Goal: Find specific page/section: Find specific page/section

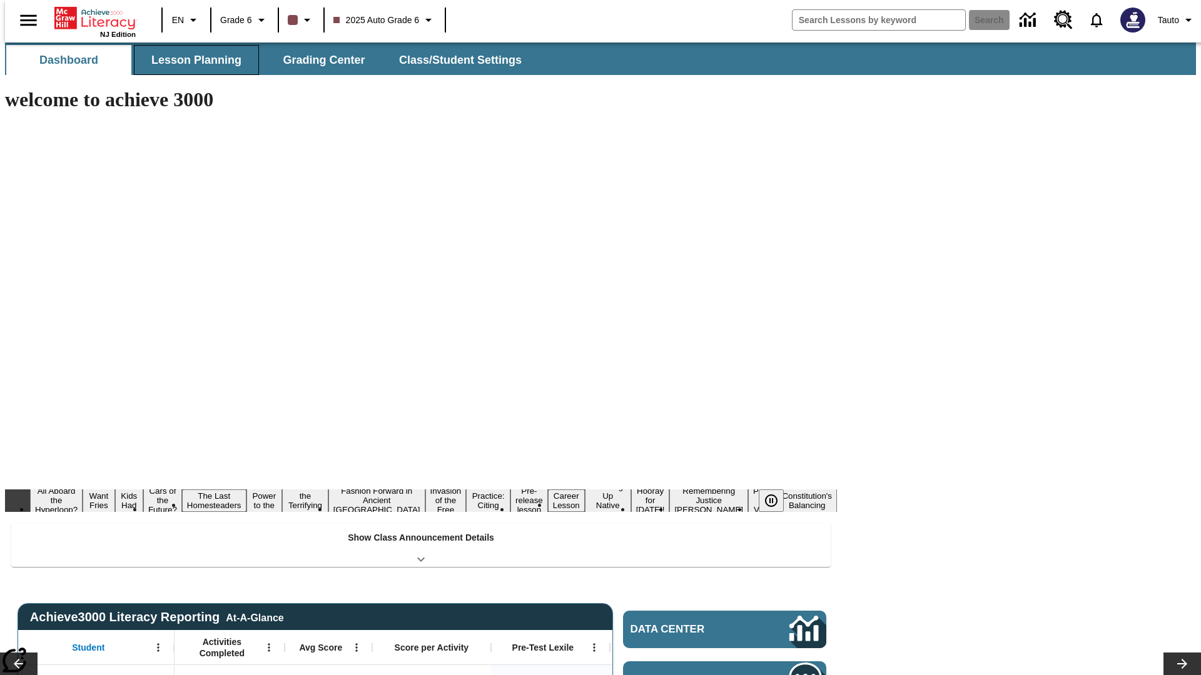
click at [191, 60] on span "Lesson Planning" at bounding box center [196, 60] width 90 height 14
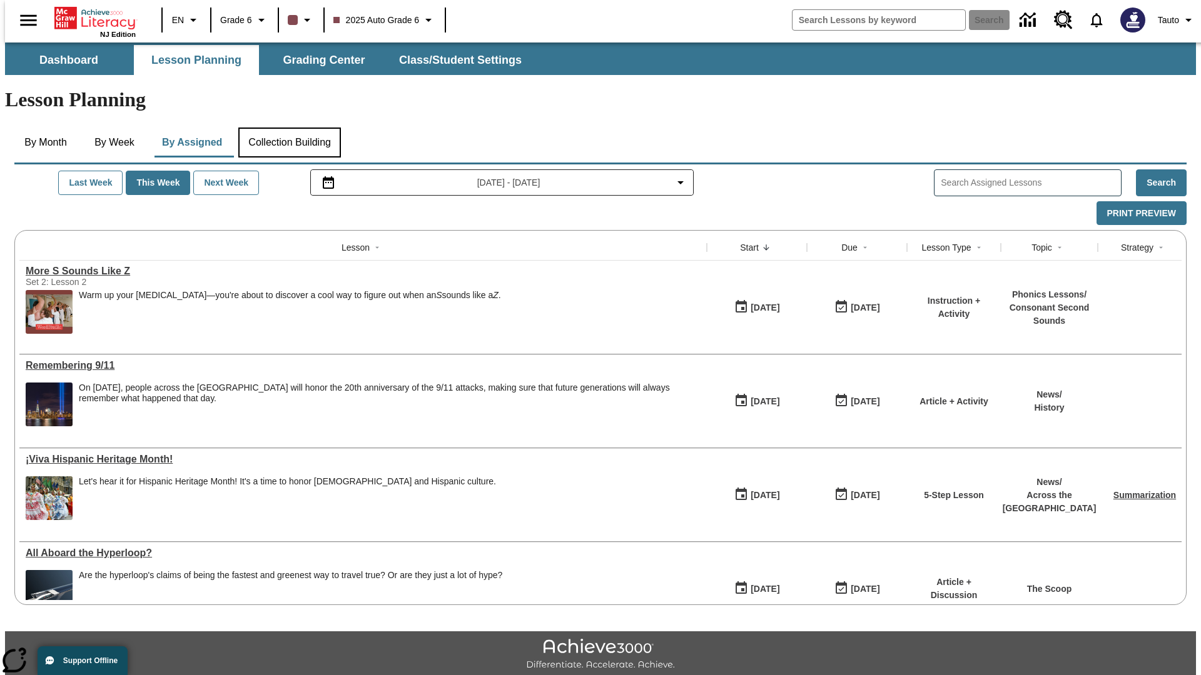
click at [289, 128] on button "Collection Building" at bounding box center [289, 143] width 103 height 30
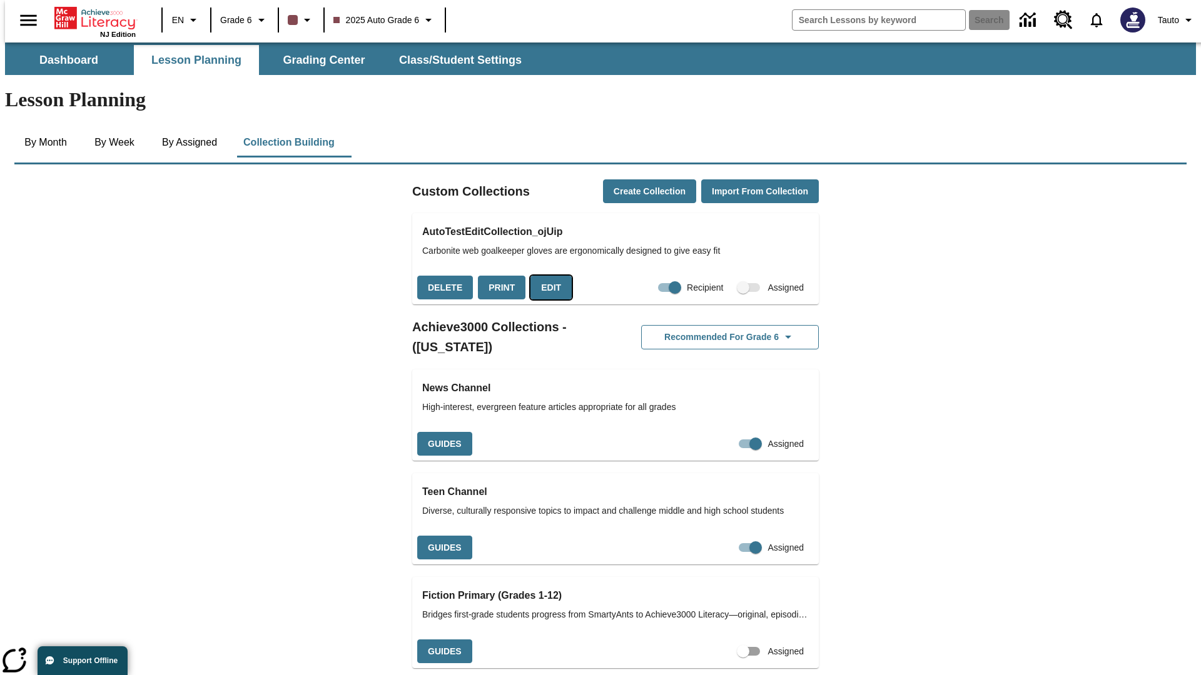
click at [547, 276] on button "Edit" at bounding box center [550, 288] width 41 height 24
